Goal: Task Accomplishment & Management: Manage account settings

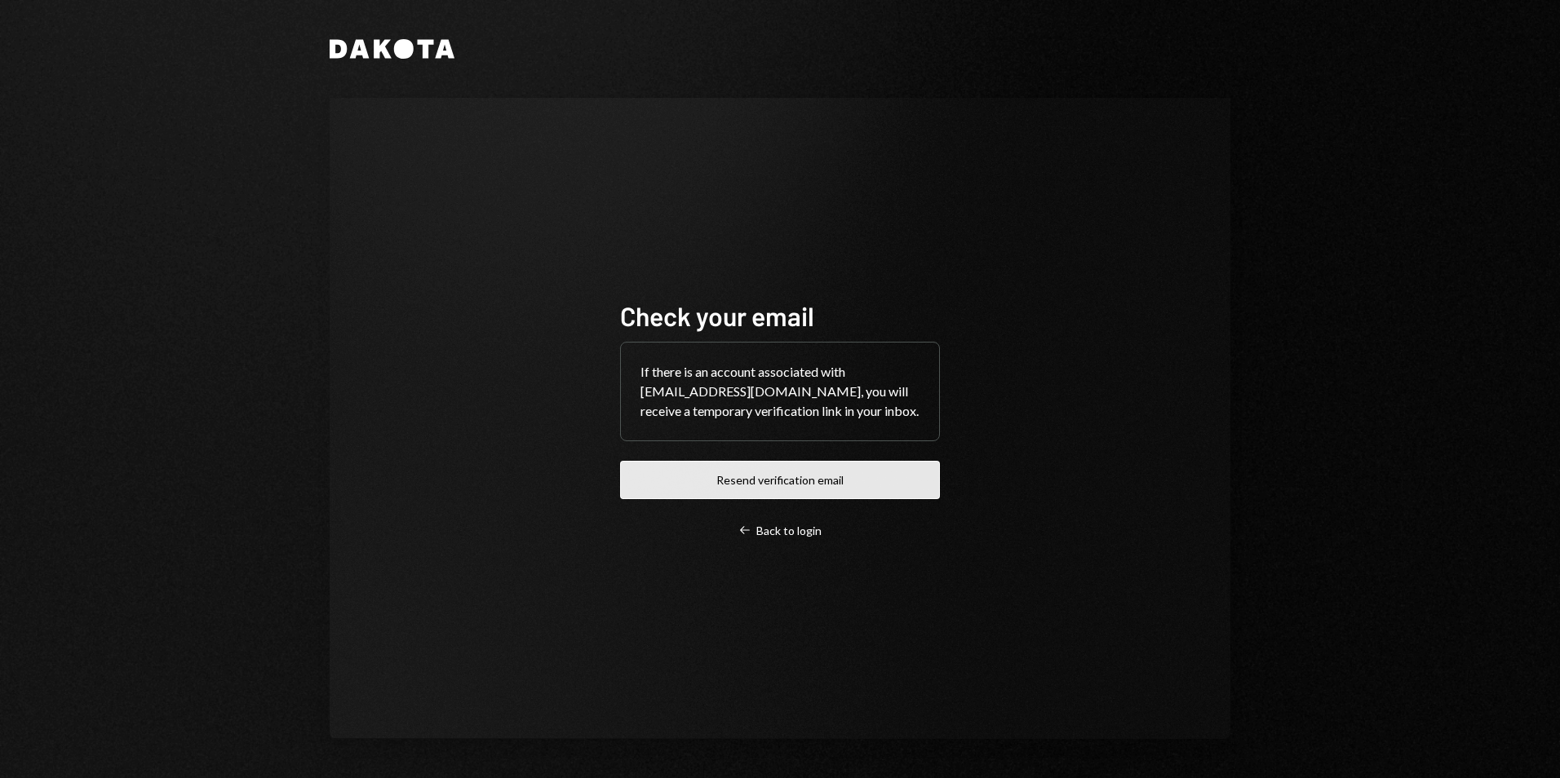
click at [793, 476] on button "Resend verification email" at bounding box center [780, 480] width 320 height 38
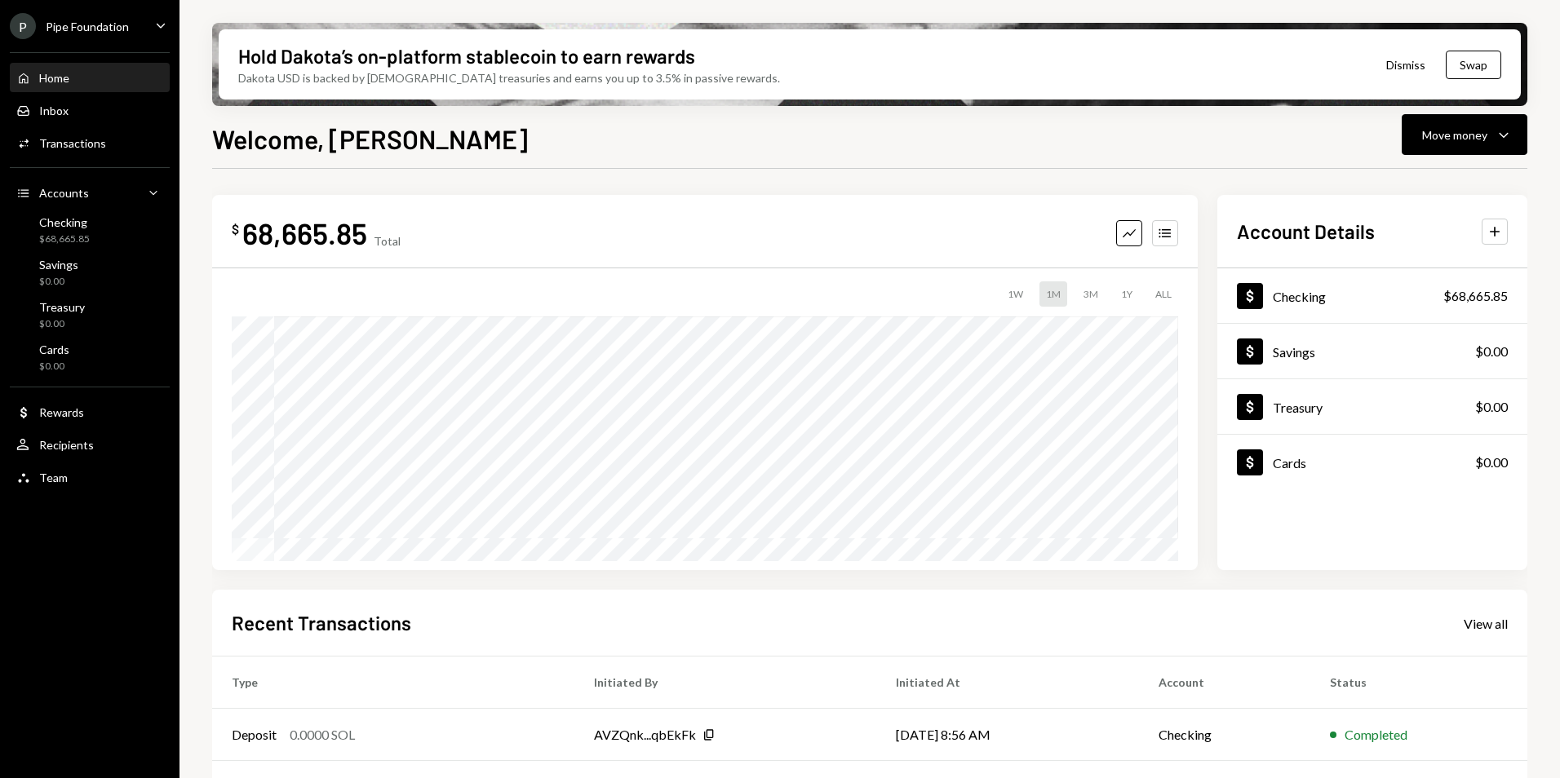
click at [60, 30] on div "Pipe Foundation" at bounding box center [87, 27] width 83 height 14
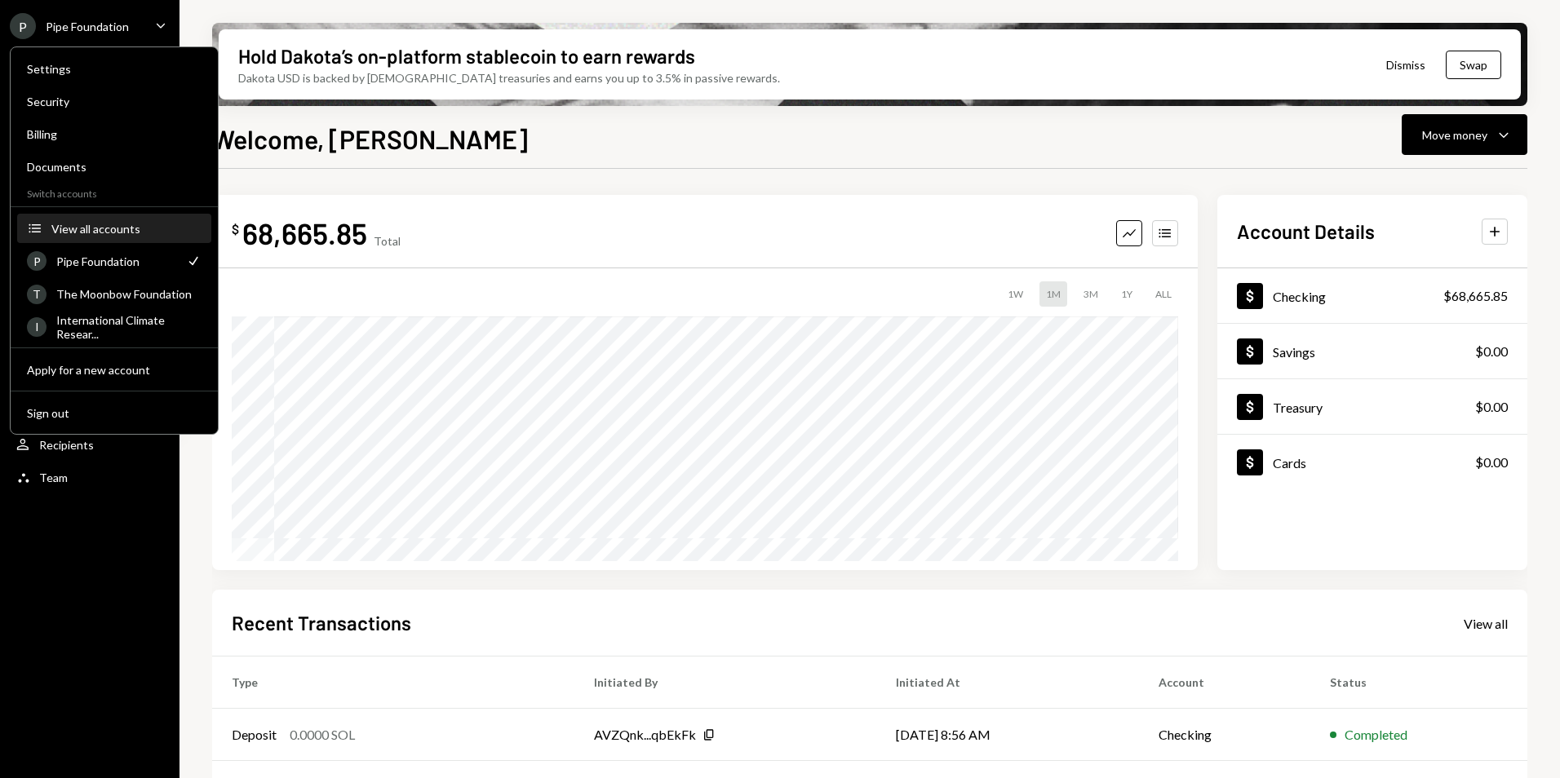
click at [96, 227] on div "View all accounts" at bounding box center [126, 229] width 150 height 14
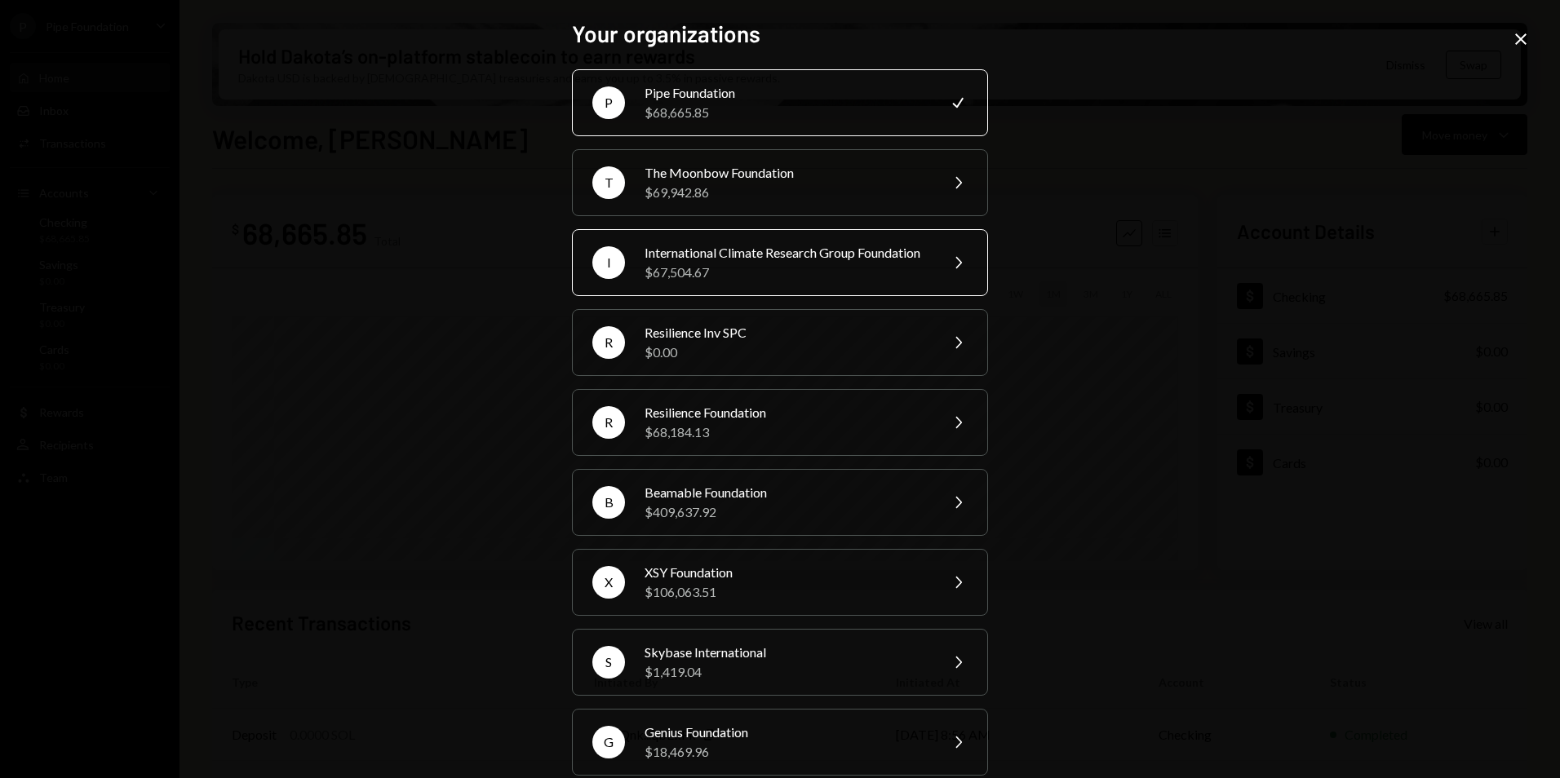
click at [724, 259] on div "International Climate Research Group Foundation" at bounding box center [787, 253] width 284 height 20
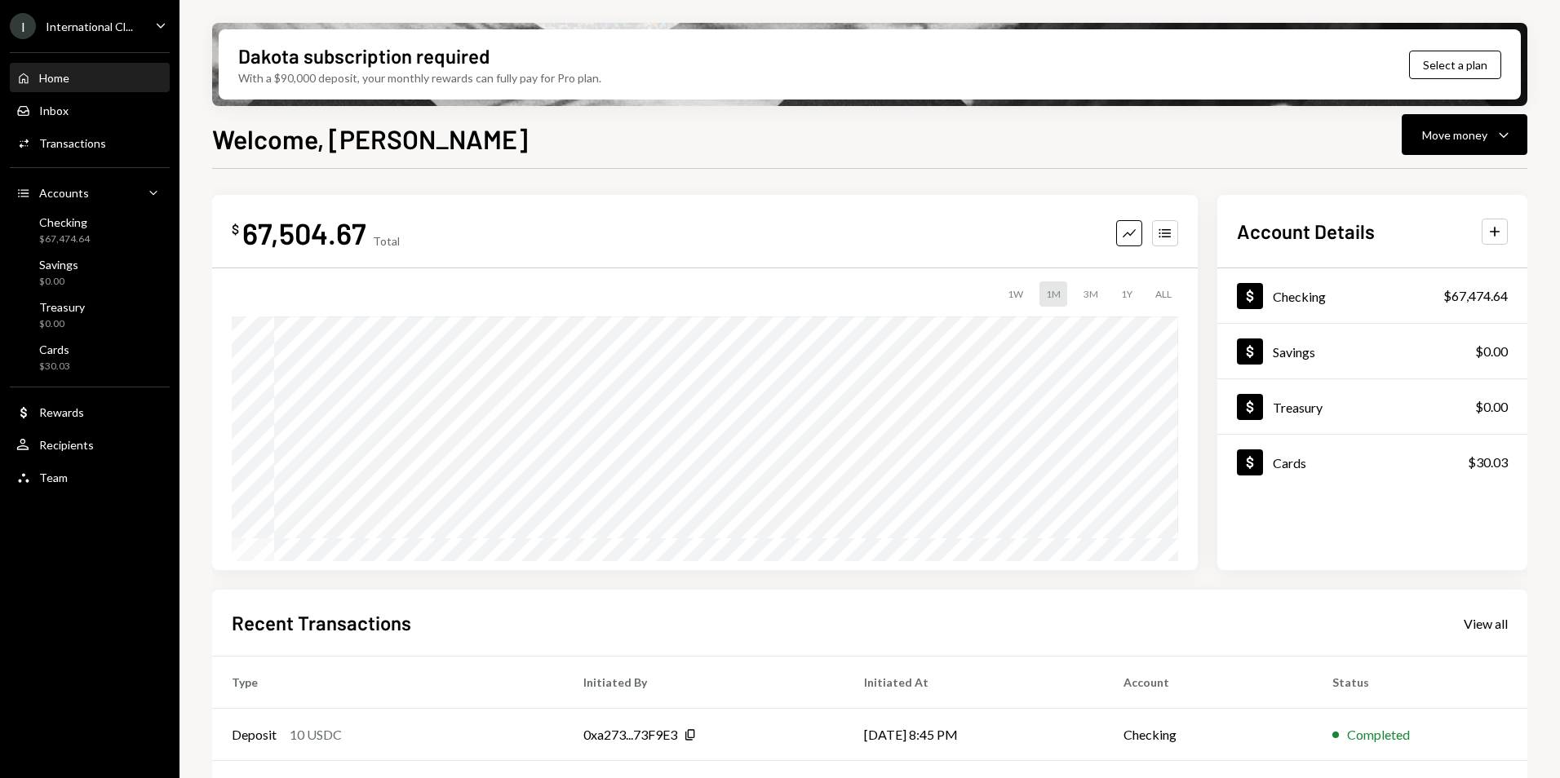
click at [586, 162] on div "Welcome, [PERSON_NAME] Move money Caret Down $ 67,504.67 Total Graph Accounts 1…" at bounding box center [869, 496] width 1315 height 755
click at [103, 24] on div "International Cl..." at bounding box center [89, 27] width 87 height 14
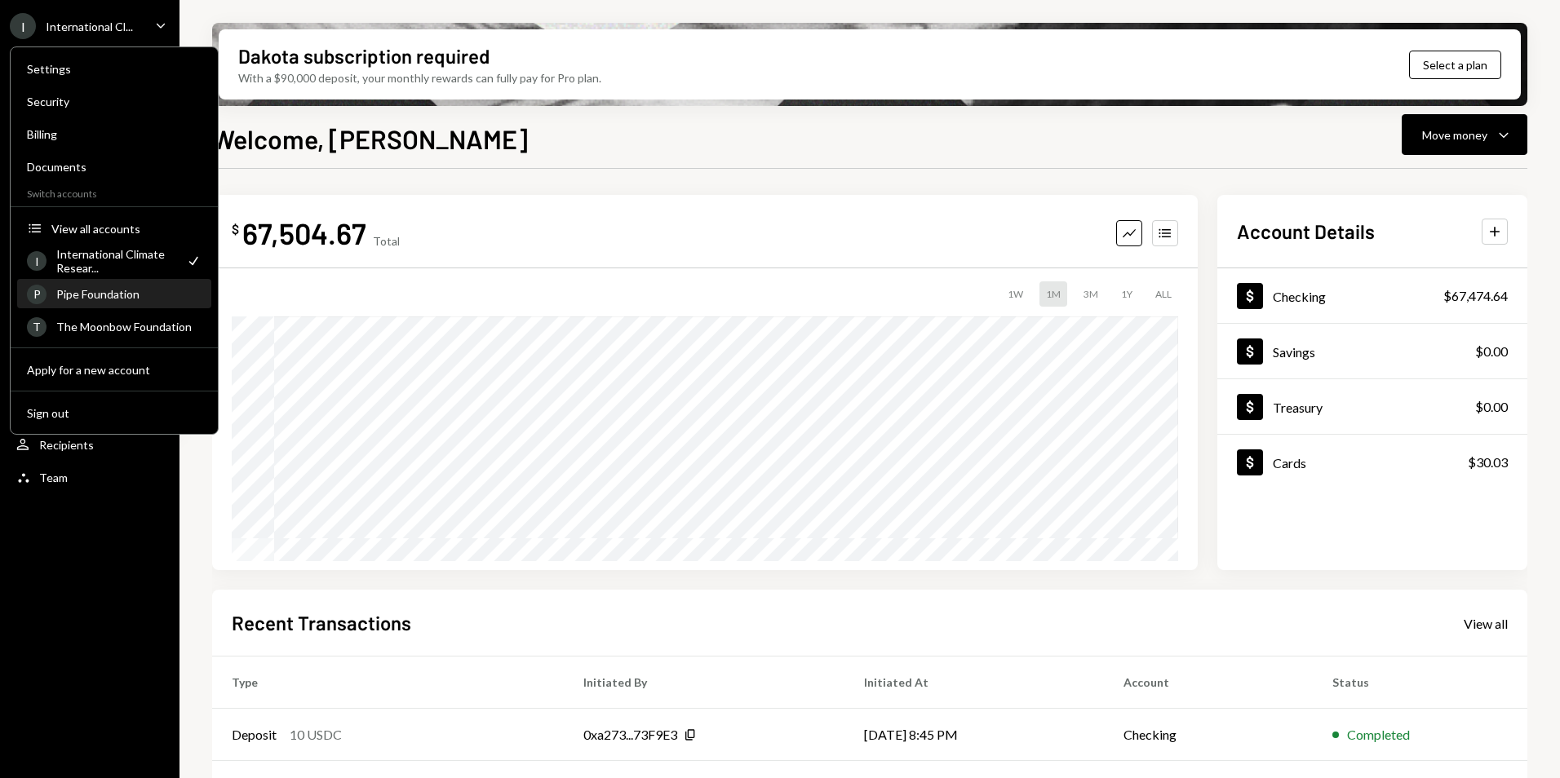
click at [120, 291] on div "Pipe Foundation" at bounding box center [128, 294] width 145 height 14
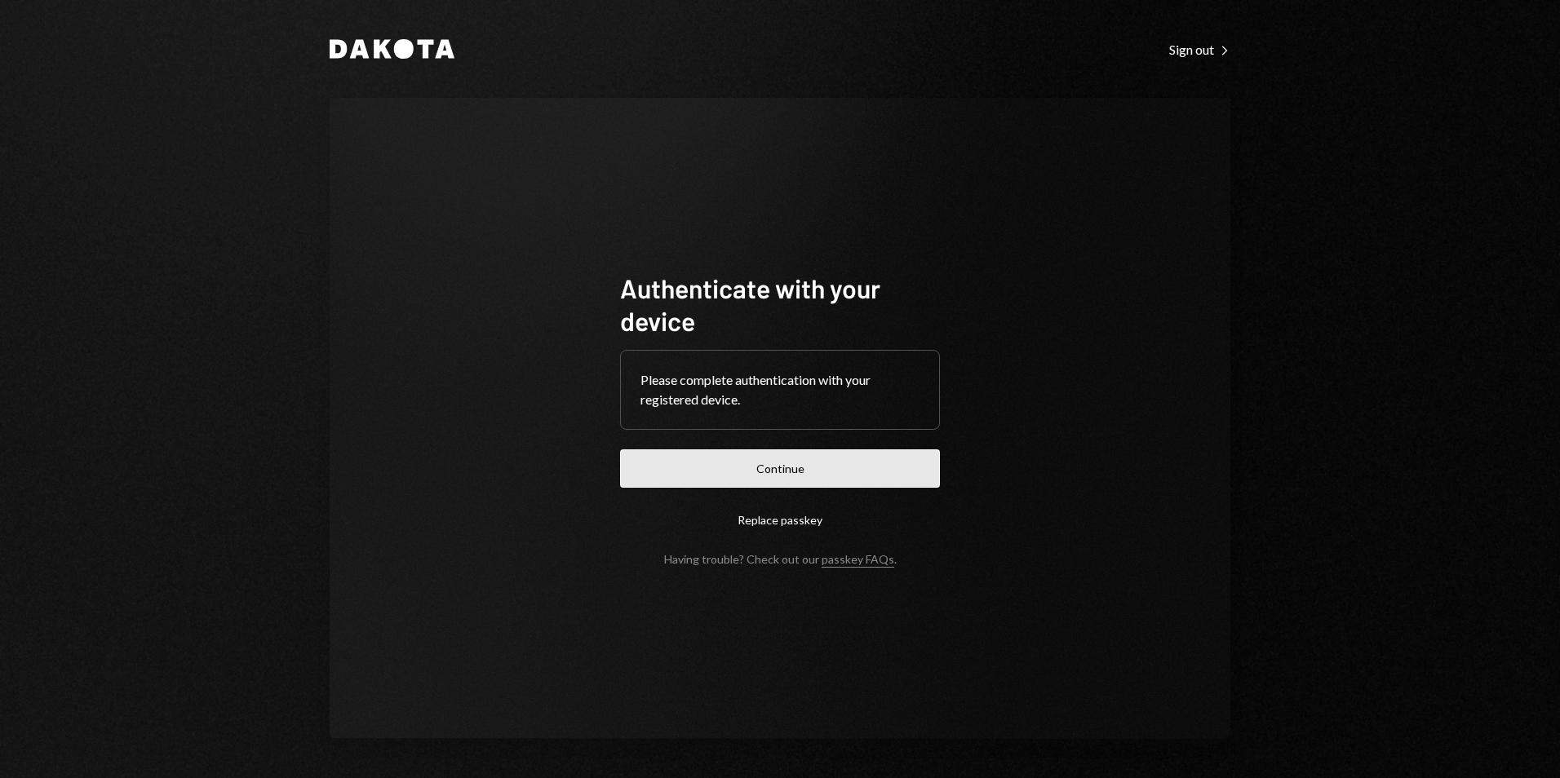
click at [789, 476] on button "Continue" at bounding box center [780, 469] width 320 height 38
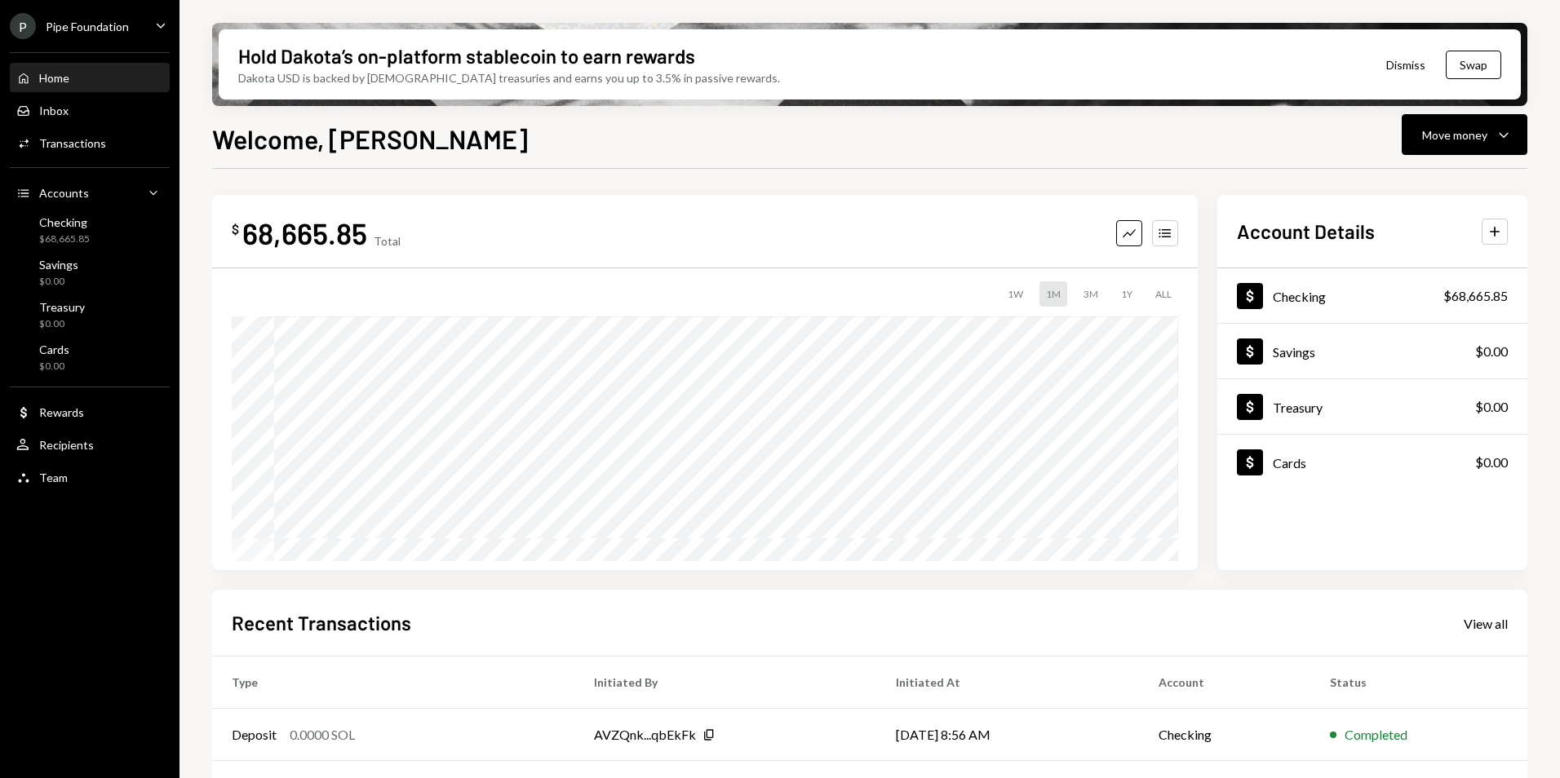
click at [589, 144] on div "Welcome, [PERSON_NAME] Move money Caret Down" at bounding box center [869, 137] width 1315 height 36
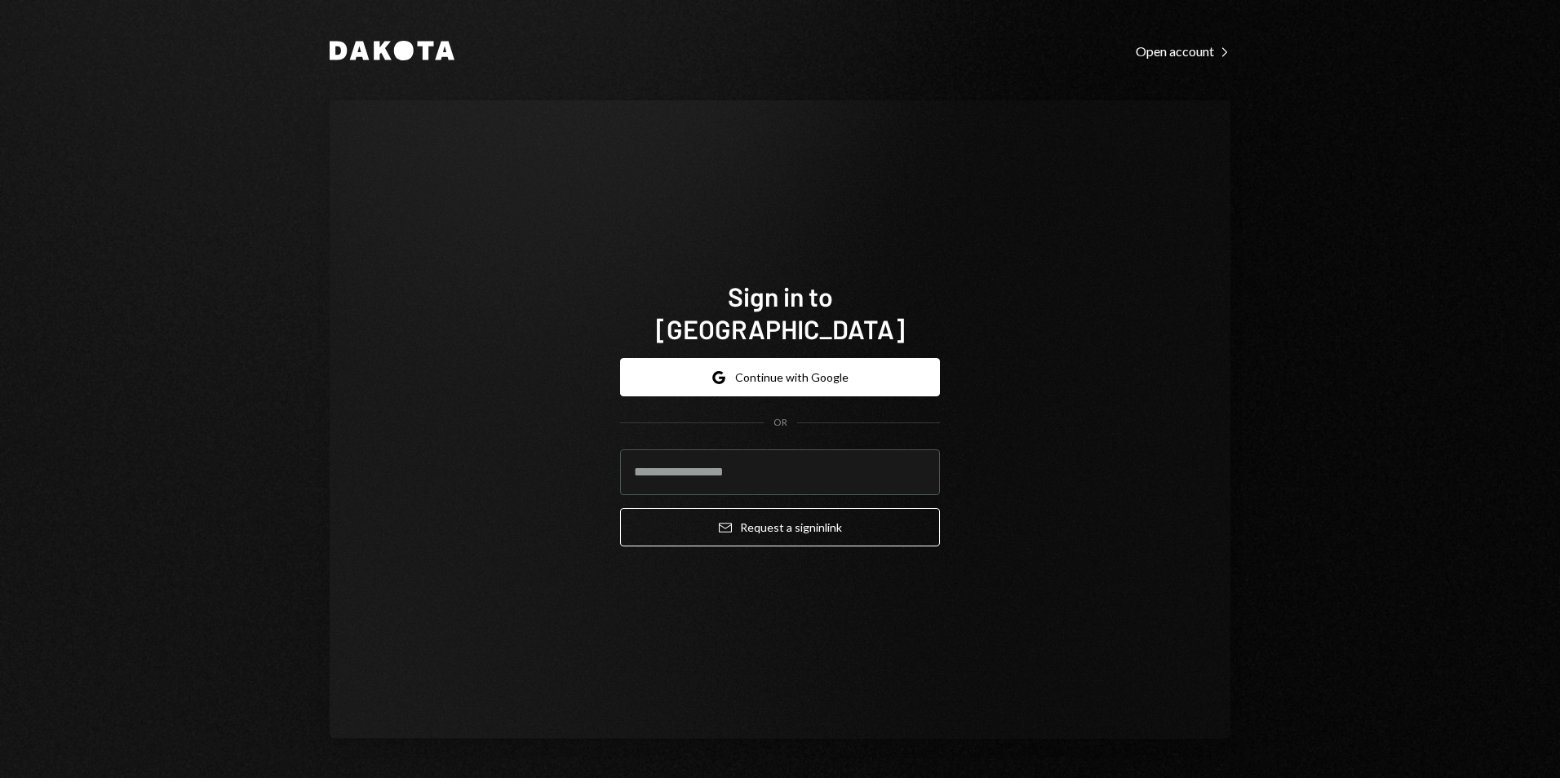
type input "**********"
